Goal: Check status

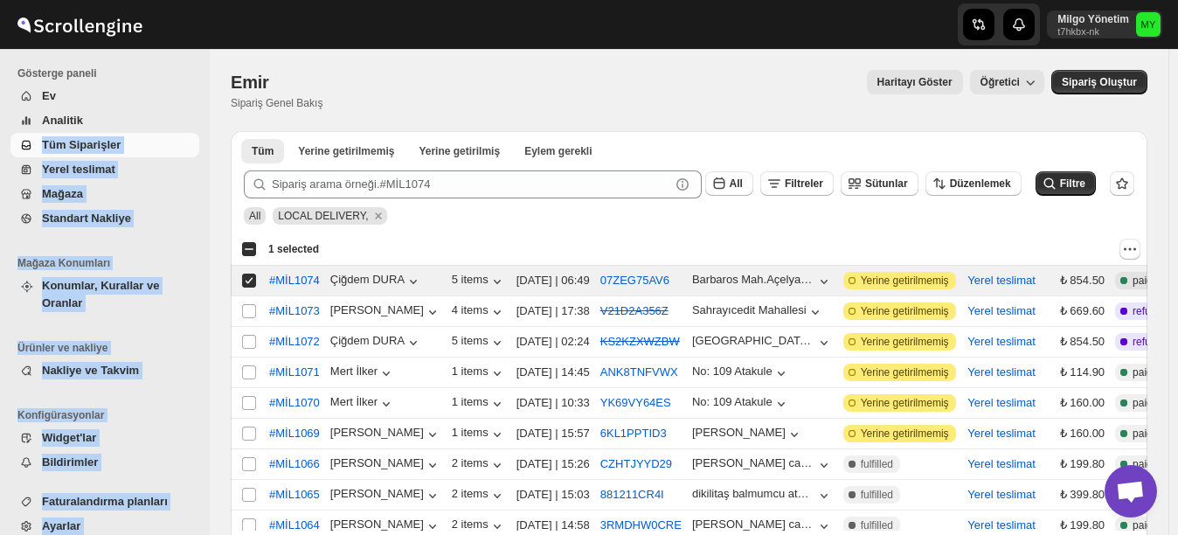
drag, startPoint x: 202, startPoint y: 115, endPoint x: 176, endPoint y: -14, distance: 132.0
click at [176, 0] on html "Skip to content Milgo Yönetim t7hkbx-nk MY Gösterge paneli Ev Analitik Tüm Sipa…" at bounding box center [589, 267] width 1178 height 535
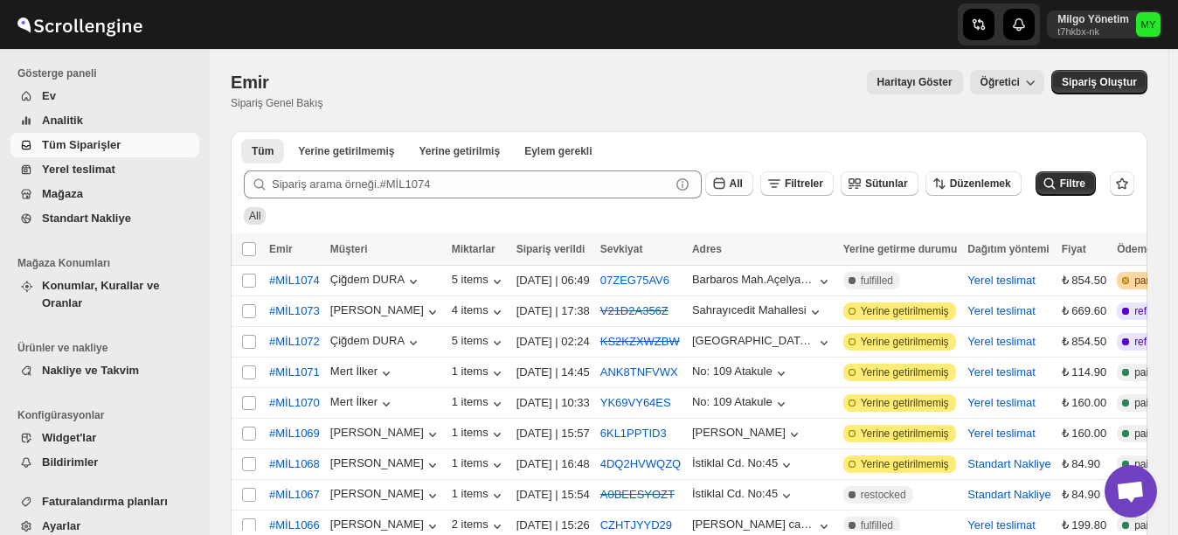
drag, startPoint x: 819, startPoint y: 530, endPoint x: 942, endPoint y: 528, distance: 123.2
click at [942, 530] on div at bounding box center [689, 532] width 917 height 4
click at [869, 280] on span "fulfilled" at bounding box center [877, 281] width 32 height 14
click at [1128, 275] on icon at bounding box center [1125, 280] width 17 height 17
